Goal: Information Seeking & Learning: Compare options

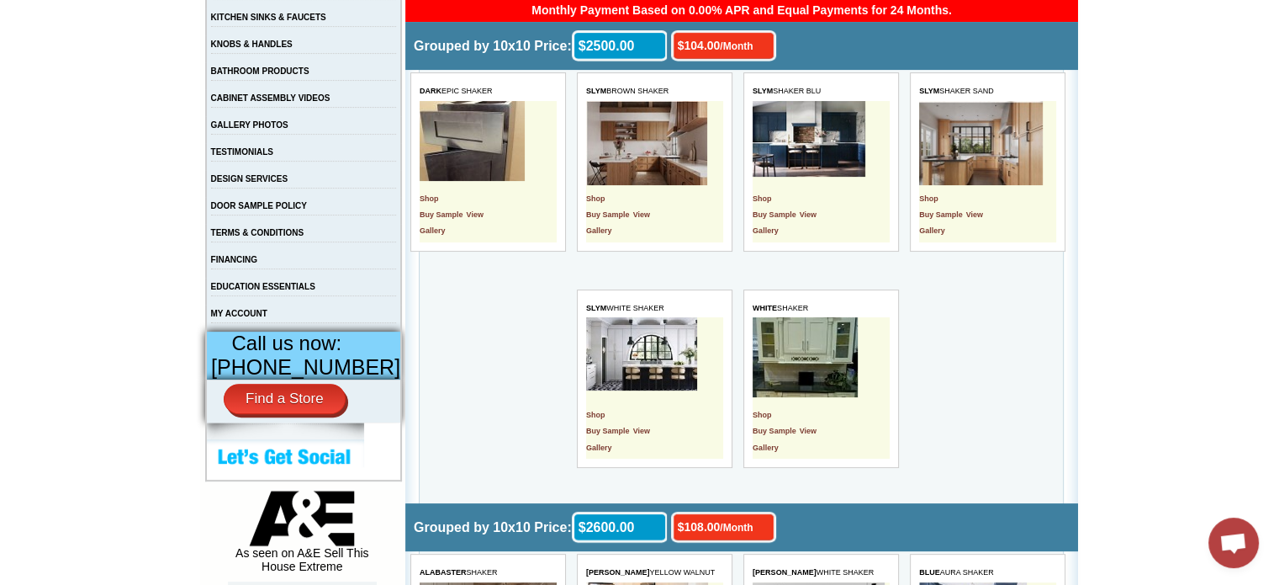
scroll to position [421, 0]
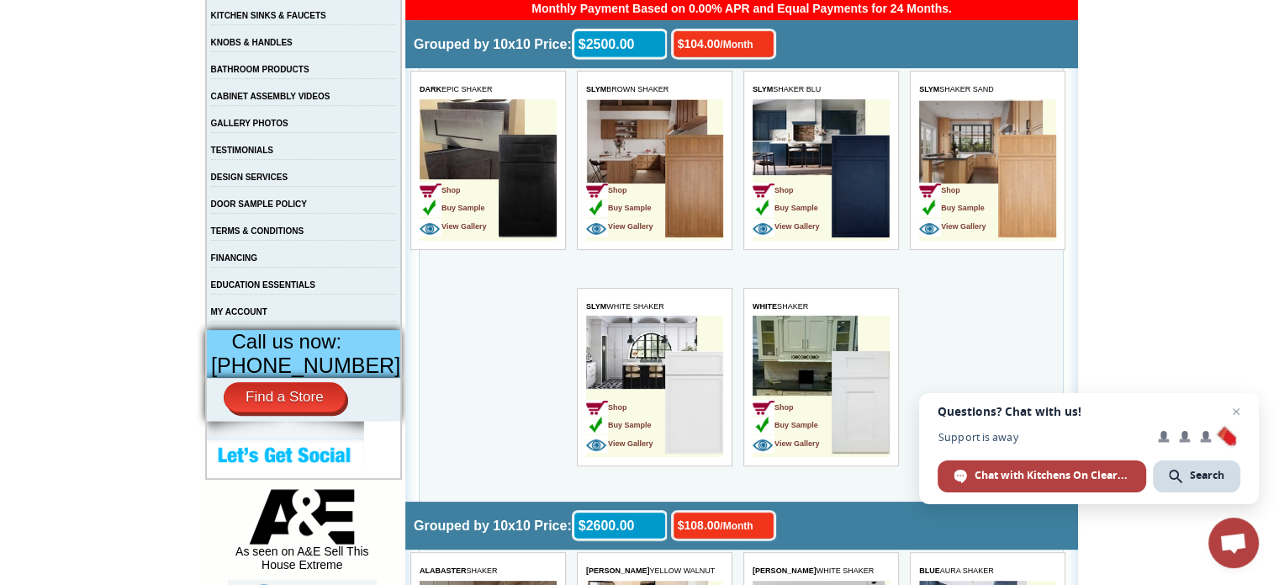
click at [958, 152] on td "Shop Buy Sample View Gallery" at bounding box center [958, 188] width 79 height 106
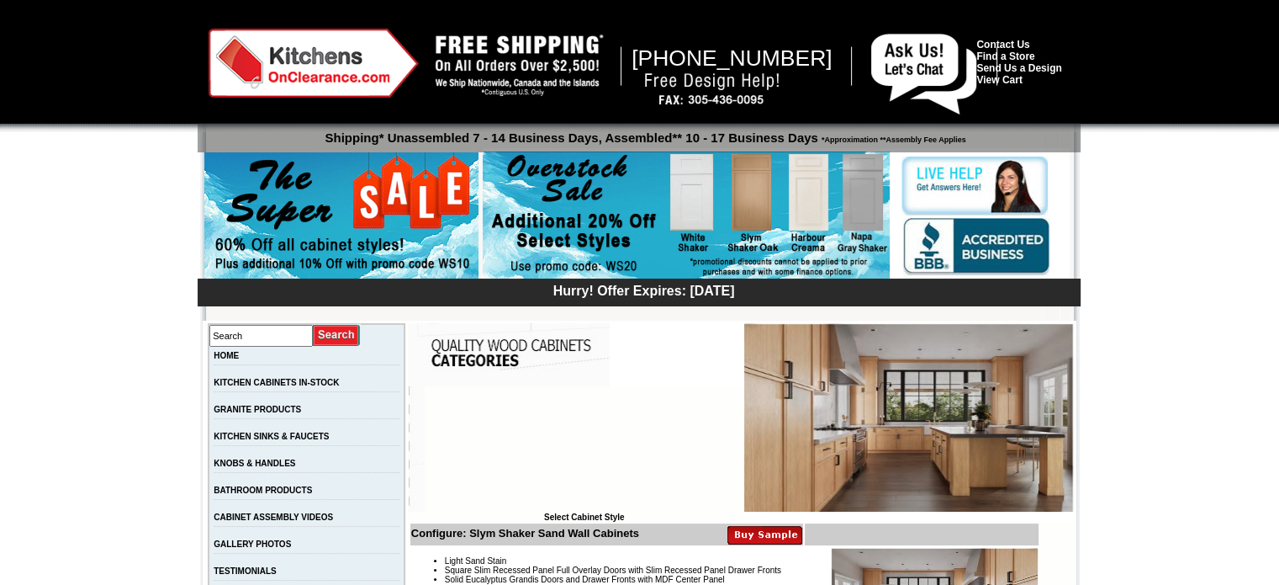
click at [945, 152] on div at bounding box center [986, 212] width 168 height 129
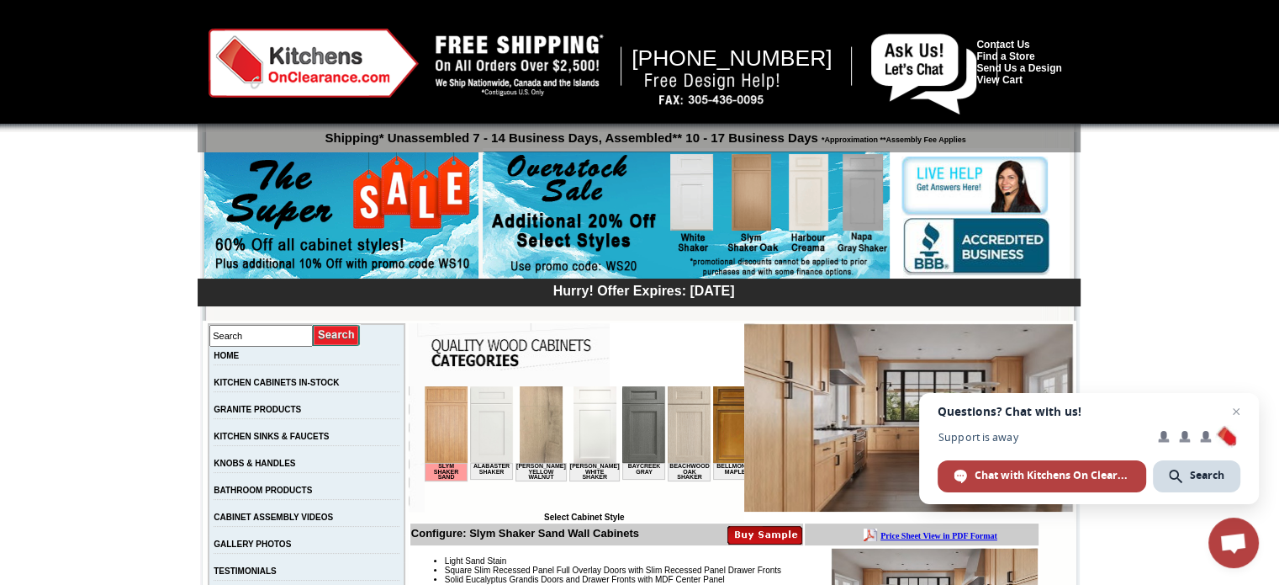
click at [872, 453] on img at bounding box center [909, 417] width 330 height 188
click at [1235, 411] on span "Close chat" at bounding box center [1236, 411] width 21 height 21
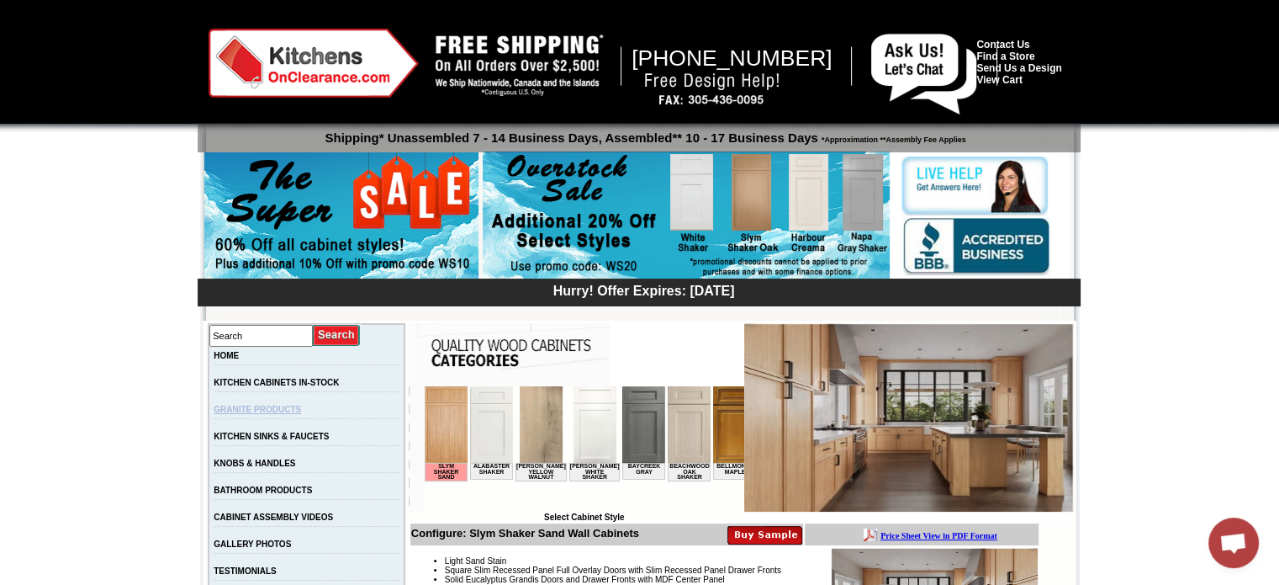
click at [270, 408] on link "GRANITE PRODUCTS" at bounding box center [257, 409] width 87 height 9
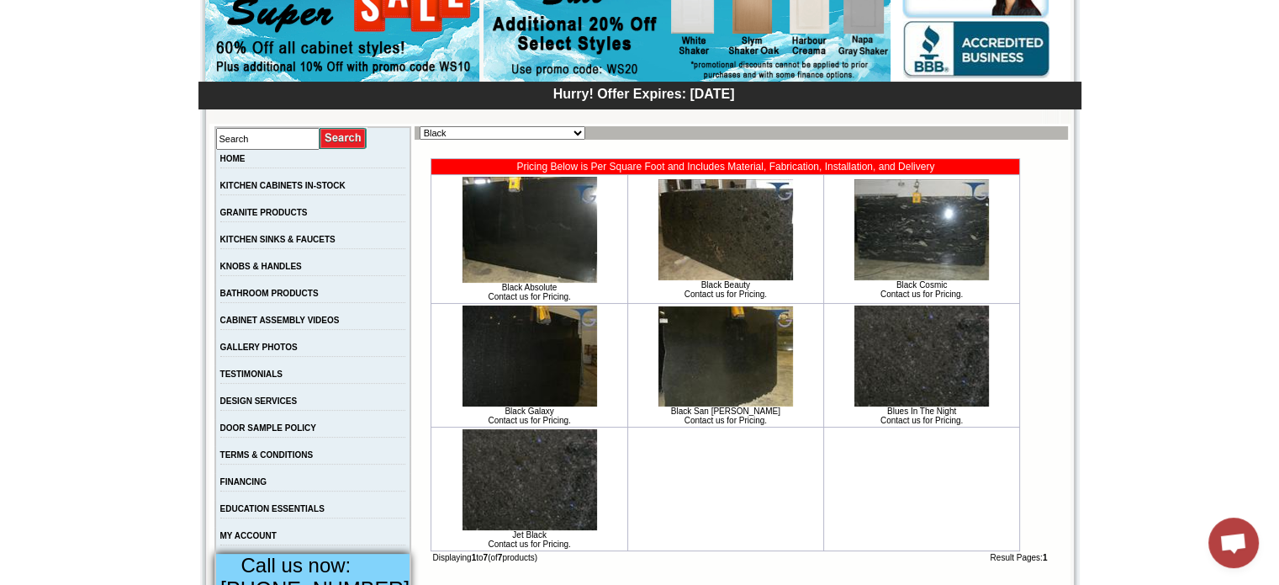
scroll to position [84, 0]
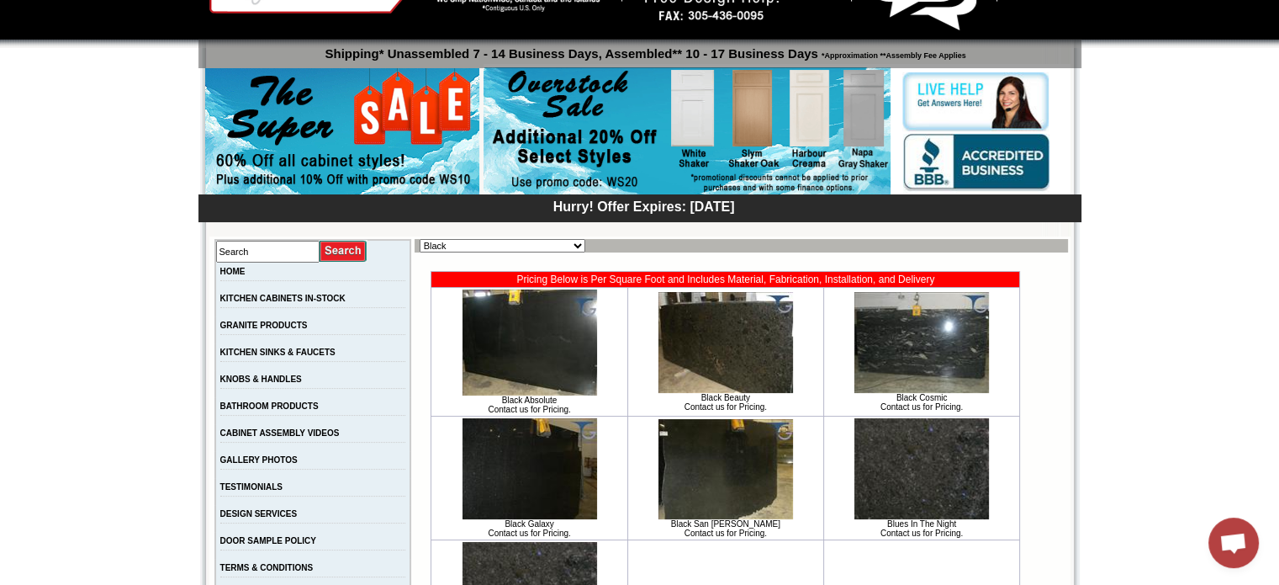
click at [569, 242] on select "Black Blue Brown Exotic Green Juparana Exotics Marble / Travertine New Arrivals…" at bounding box center [503, 245] width 166 height 13
select select "https://www.kitchensonclearance.com/granite-products-exotic-c-61_7764.html"
click at [420, 239] on select "Black Blue Brown Exotic Green Juparana Exotics Marble / Travertine New Arrivals…" at bounding box center [503, 245] width 166 height 13
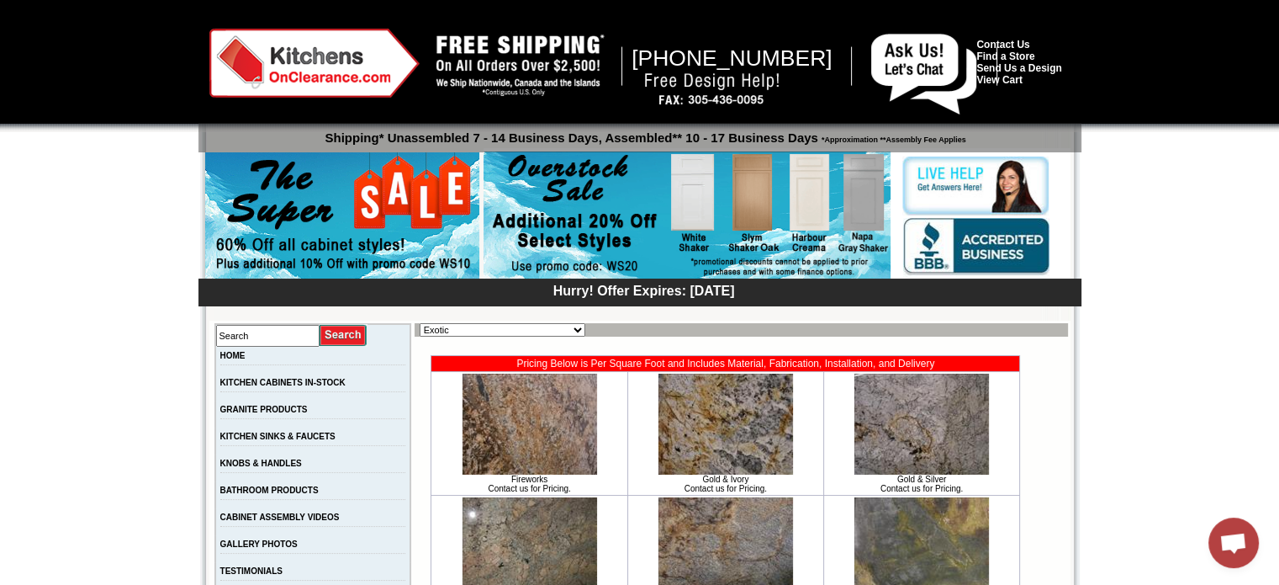
click at [573, 327] on select "Black Blue Brown Exotic Green Juparana Exotics Marble / Travertine New Arrivals…" at bounding box center [503, 329] width 166 height 13
select select "https://www.kitchensonclearance.com/granite-products-white-grey-c-61_7772.html"
click at [420, 323] on select "Black Blue Brown Exotic Green Juparana Exotics Marble / Travertine New Arrivals…" at bounding box center [503, 329] width 166 height 13
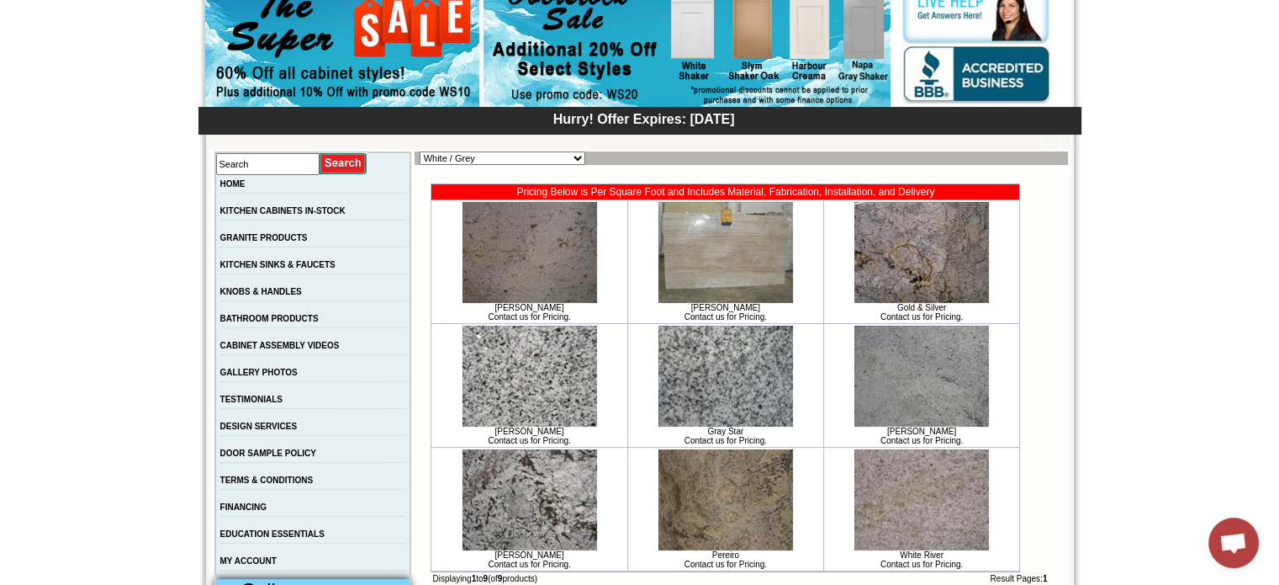
scroll to position [168, 0]
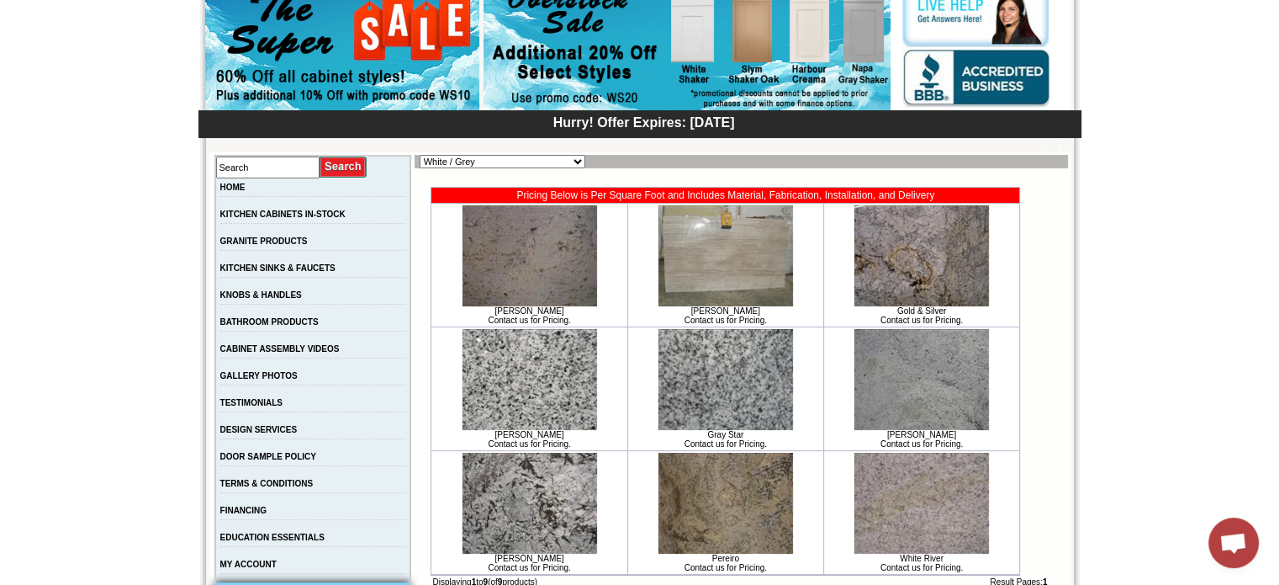
click at [495, 513] on img at bounding box center [530, 502] width 135 height 101
click at [574, 163] on select "Black Blue Brown Exotic Green Juparana Exotics Marble / Travertine New Arrivals…" at bounding box center [503, 161] width 166 height 13
select select "https://www.kitchensonclearance.com/granite-products-marble-travertine-c-61_776…"
click at [420, 155] on select "Black Blue Brown Exotic Green Juparana Exotics Marble / Travertine New Arrivals…" at bounding box center [503, 161] width 166 height 13
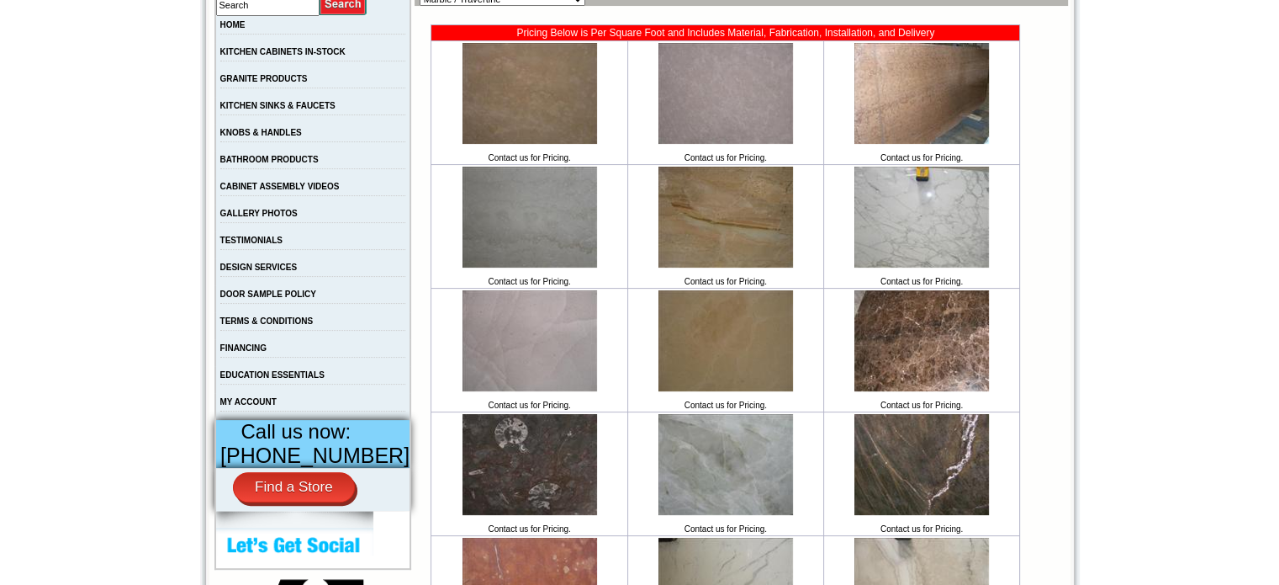
scroll to position [336, 0]
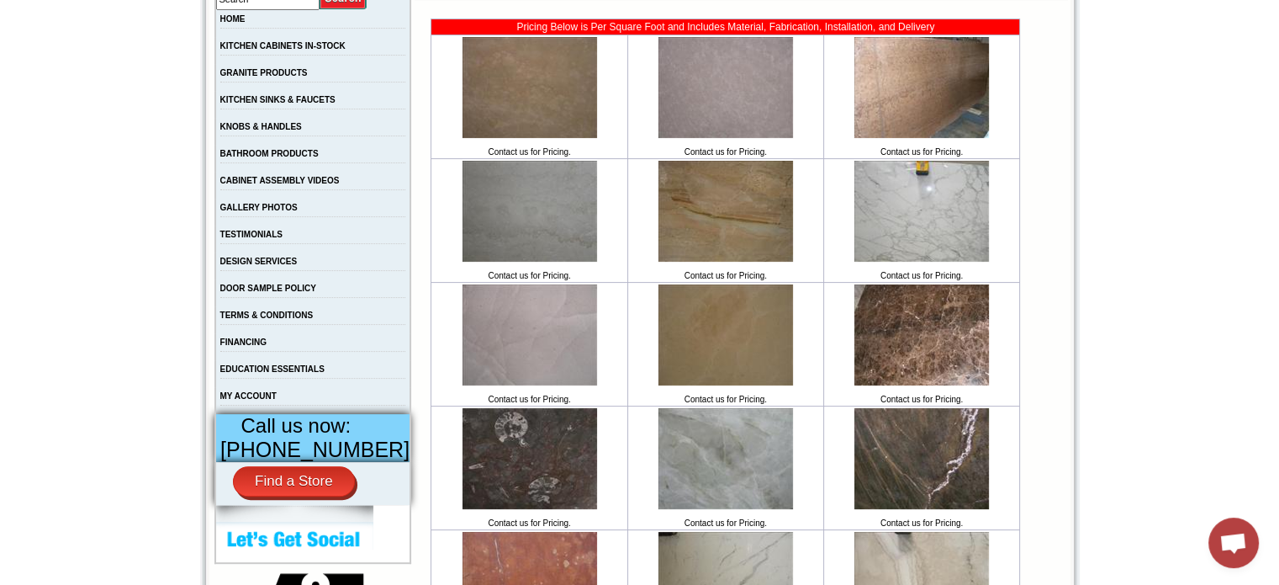
click at [905, 210] on img at bounding box center [921, 211] width 135 height 101
click at [737, 480] on img at bounding box center [726, 458] width 135 height 101
click at [534, 356] on img at bounding box center [530, 334] width 135 height 101
click at [686, 57] on img at bounding box center [726, 87] width 135 height 101
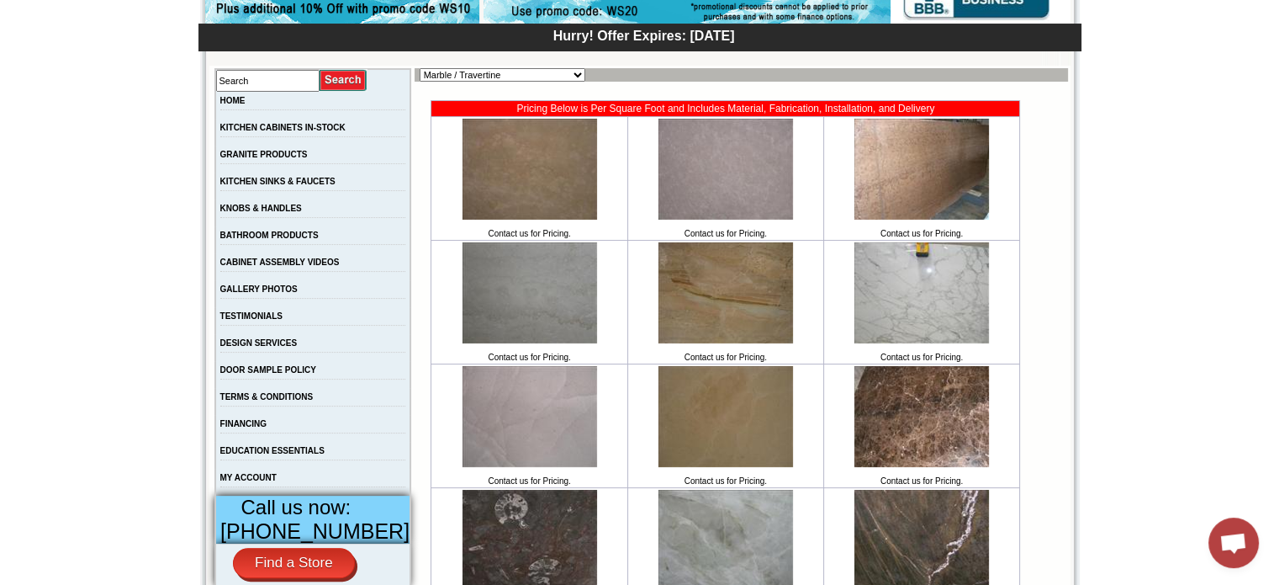
scroll to position [252, 0]
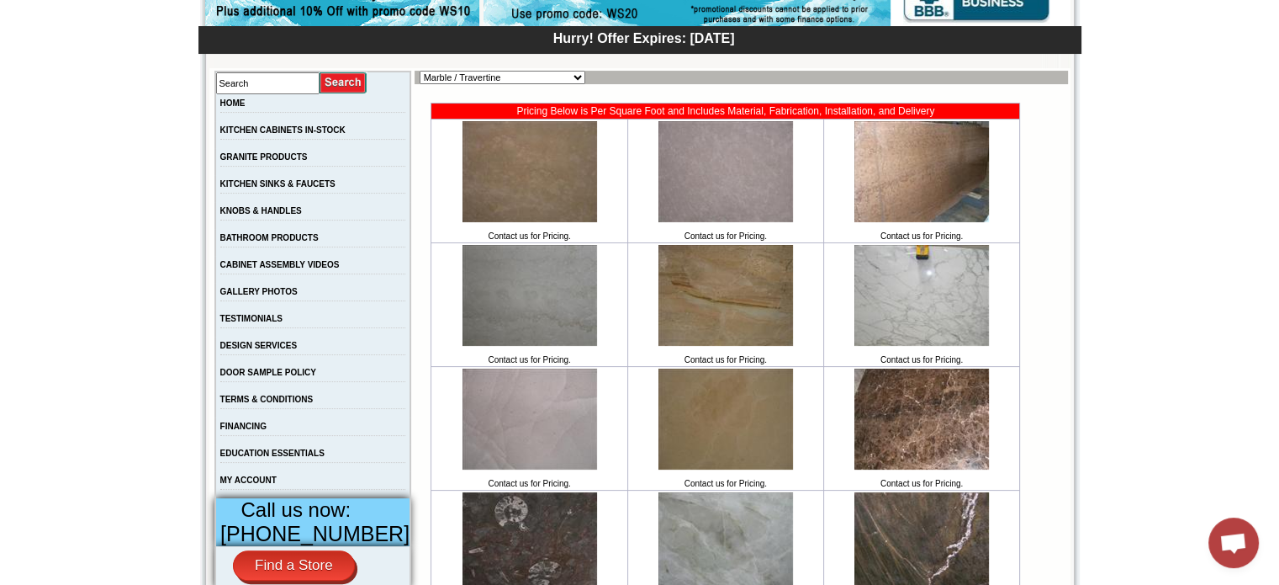
click at [574, 82] on select "Black Blue Brown Exotic Green Juparana Exotics Marble / Travertine New Arrivals…" at bounding box center [503, 77] width 166 height 13
select select "https://www.kitchensonclearance.com/granite-products-exotic-c-61_7764.html"
click at [420, 71] on select "Black Blue Brown Exotic Green Juparana Exotics Marble / Travertine New Arrivals…" at bounding box center [503, 77] width 166 height 13
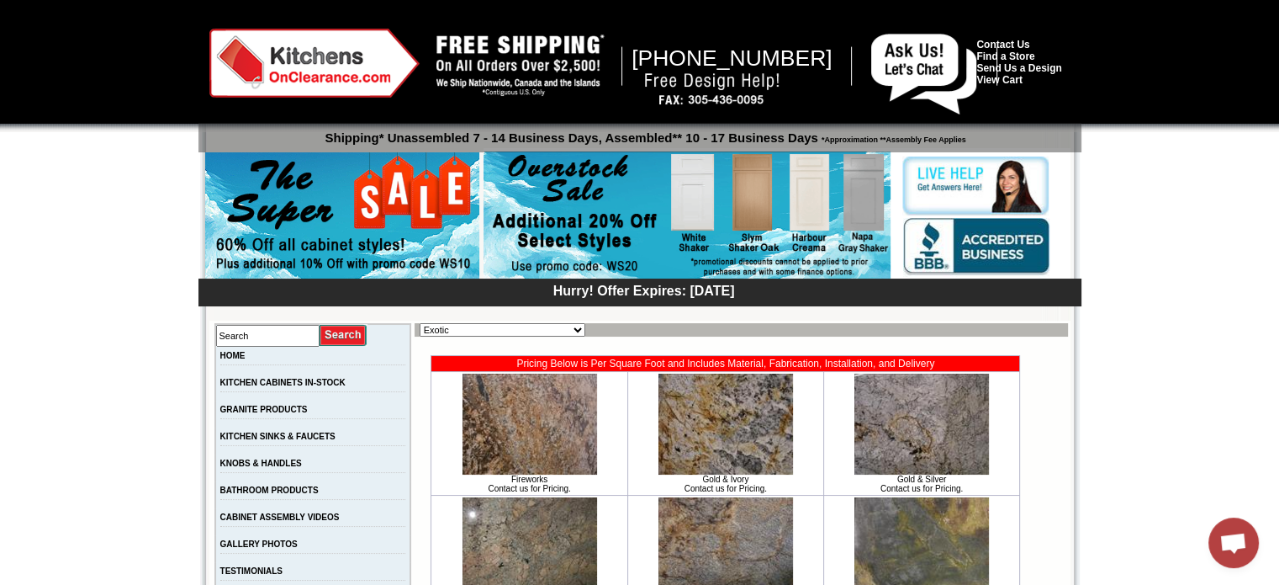
click at [576, 331] on select "Black Blue Brown Exotic Green Juparana Exotics Marble / Travertine New Arrivals…" at bounding box center [503, 329] width 166 height 13
select select "[URL][DOMAIN_NAME]"
click at [420, 323] on select "Black Blue Brown Exotic Green Juparana Exotics Marble / Travertine New Arrivals…" at bounding box center [503, 329] width 166 height 13
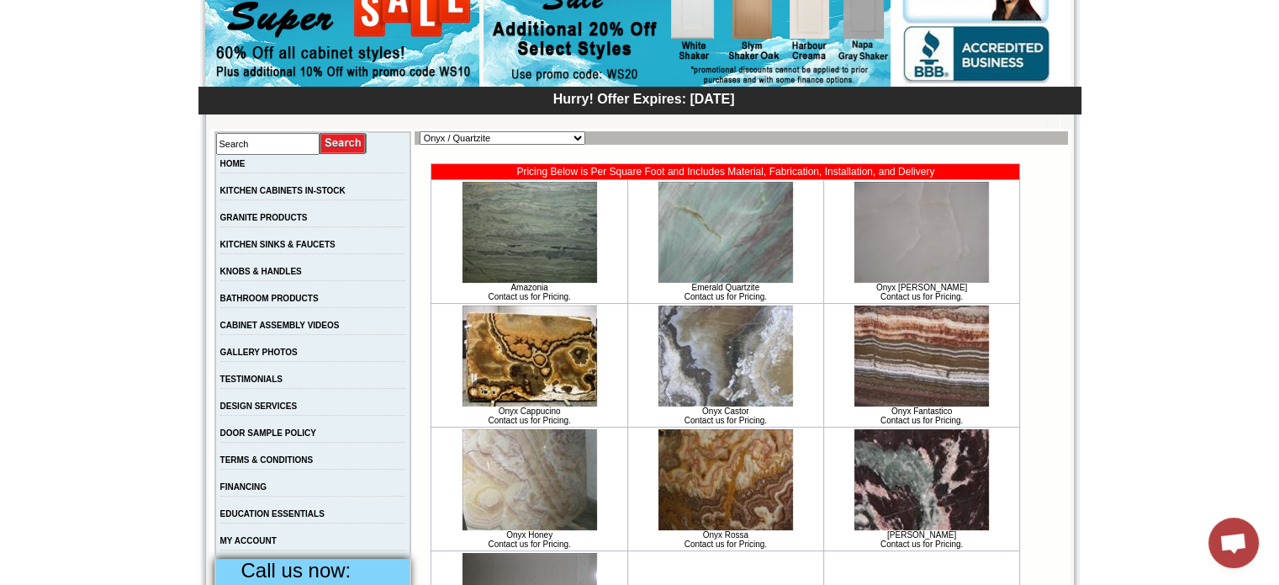
scroll to position [168, 0]
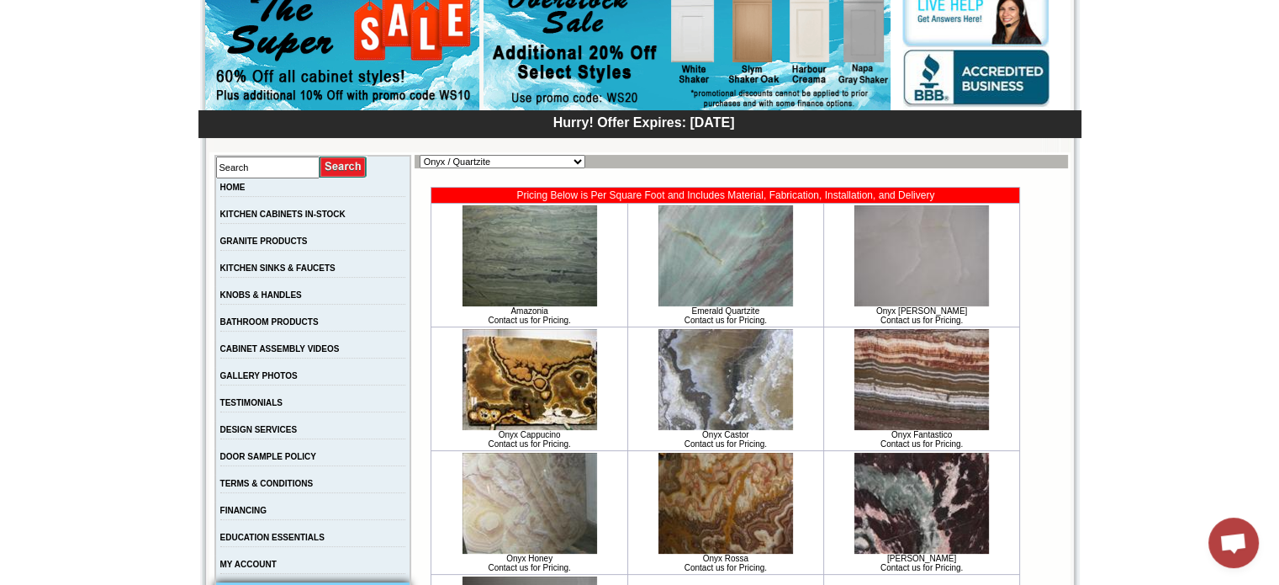
click at [729, 276] on img at bounding box center [726, 255] width 135 height 101
click at [573, 167] on select "Black Blue Brown Exotic Green Juparana Exotics Marble / Travertine New Arrivals…" at bounding box center [503, 161] width 166 height 13
select select "https://www.kitchensonclearance.com/granite-products-green-c-61_7765.html"
click at [420, 155] on select "Black Blue Brown Exotic Green Juparana Exotics Marble / Travertine New Arrivals…" at bounding box center [503, 161] width 166 height 13
